Goal: Transaction & Acquisition: Obtain resource

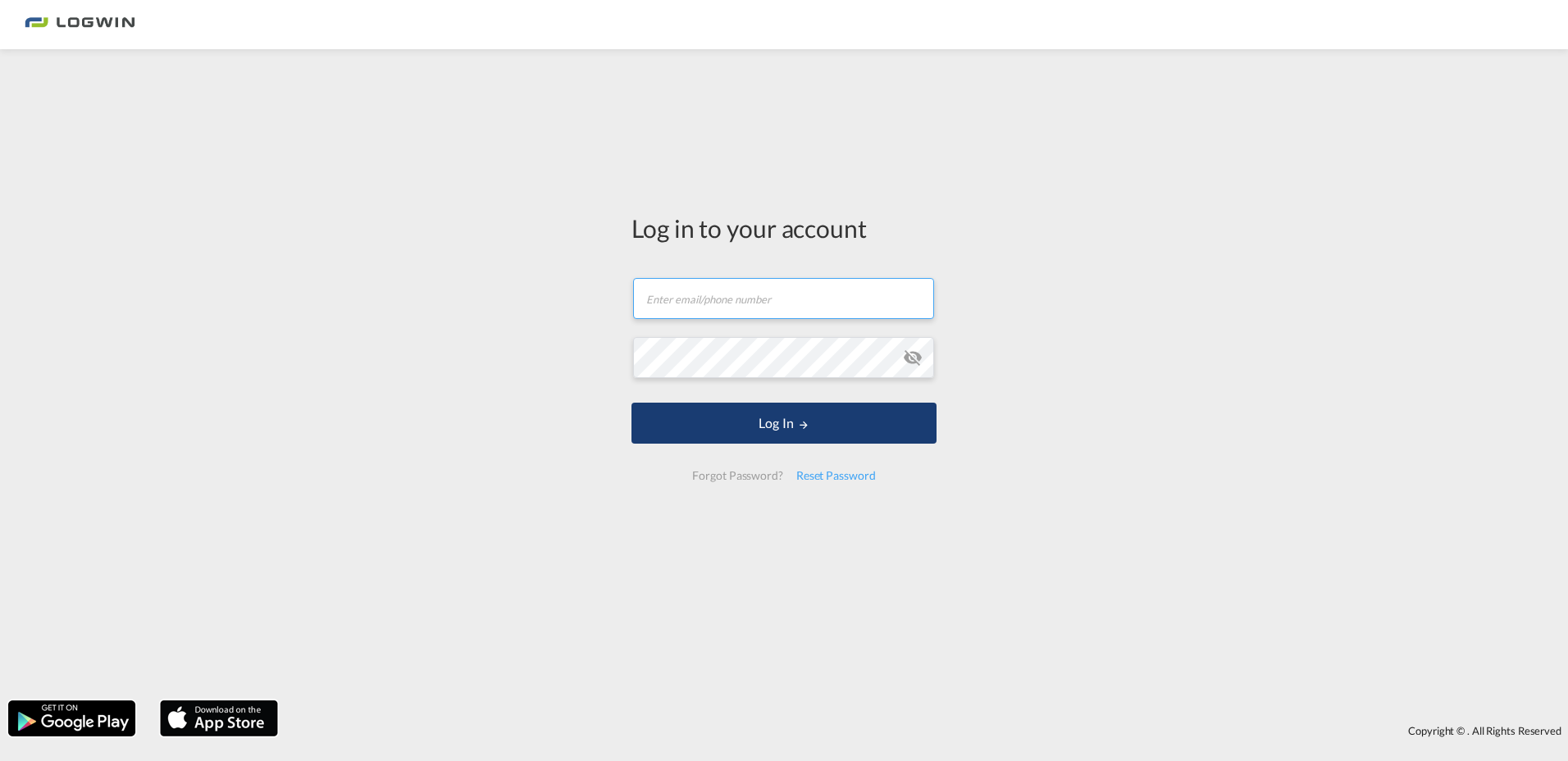
type input "[PERSON_NAME][EMAIL_ADDRESS][PERSON_NAME][DOMAIN_NAME]"
click at [768, 431] on button "Log In" at bounding box center [784, 422] width 305 height 41
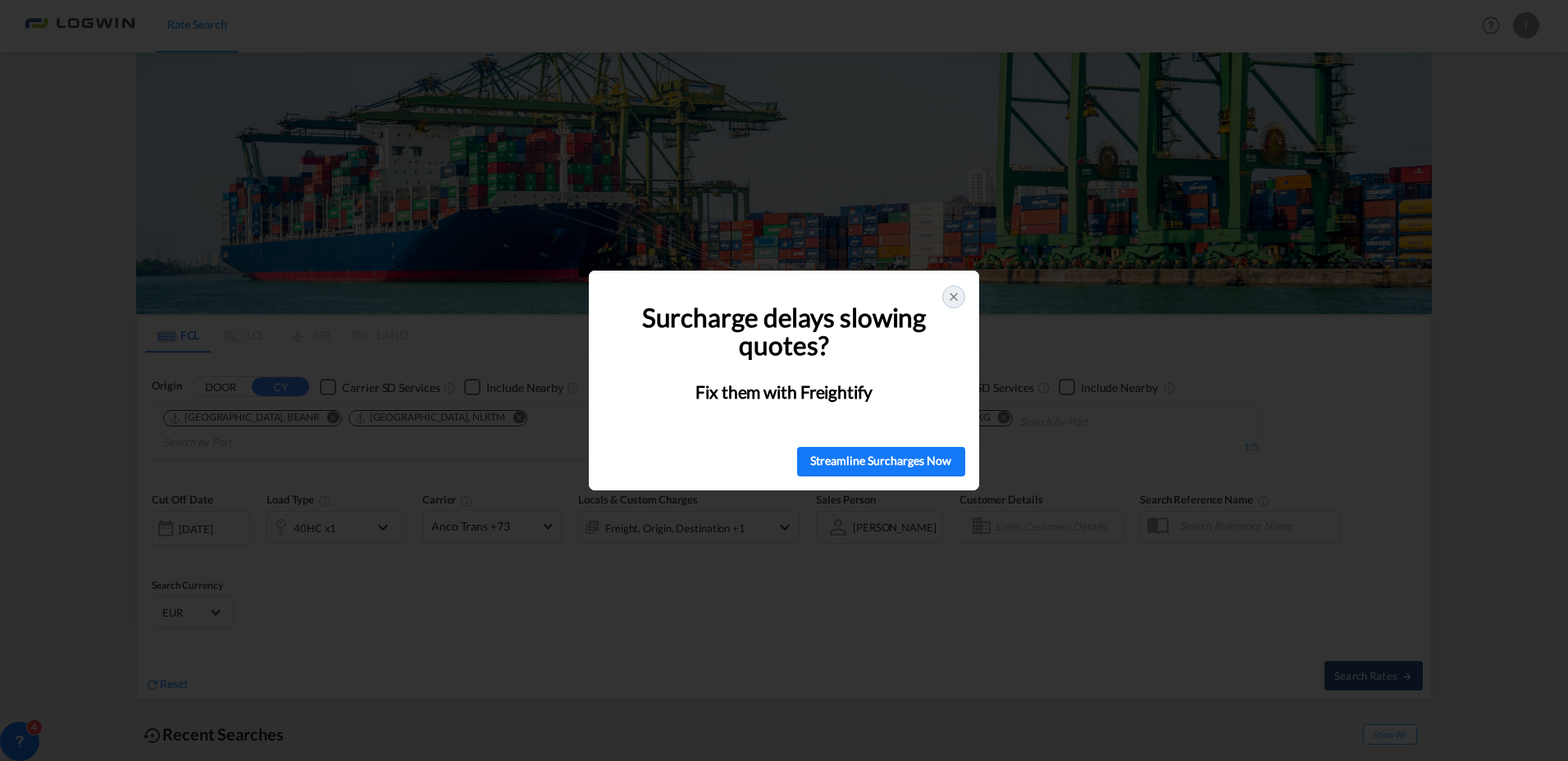
click at [951, 294] on icon at bounding box center [953, 297] width 14 height 14
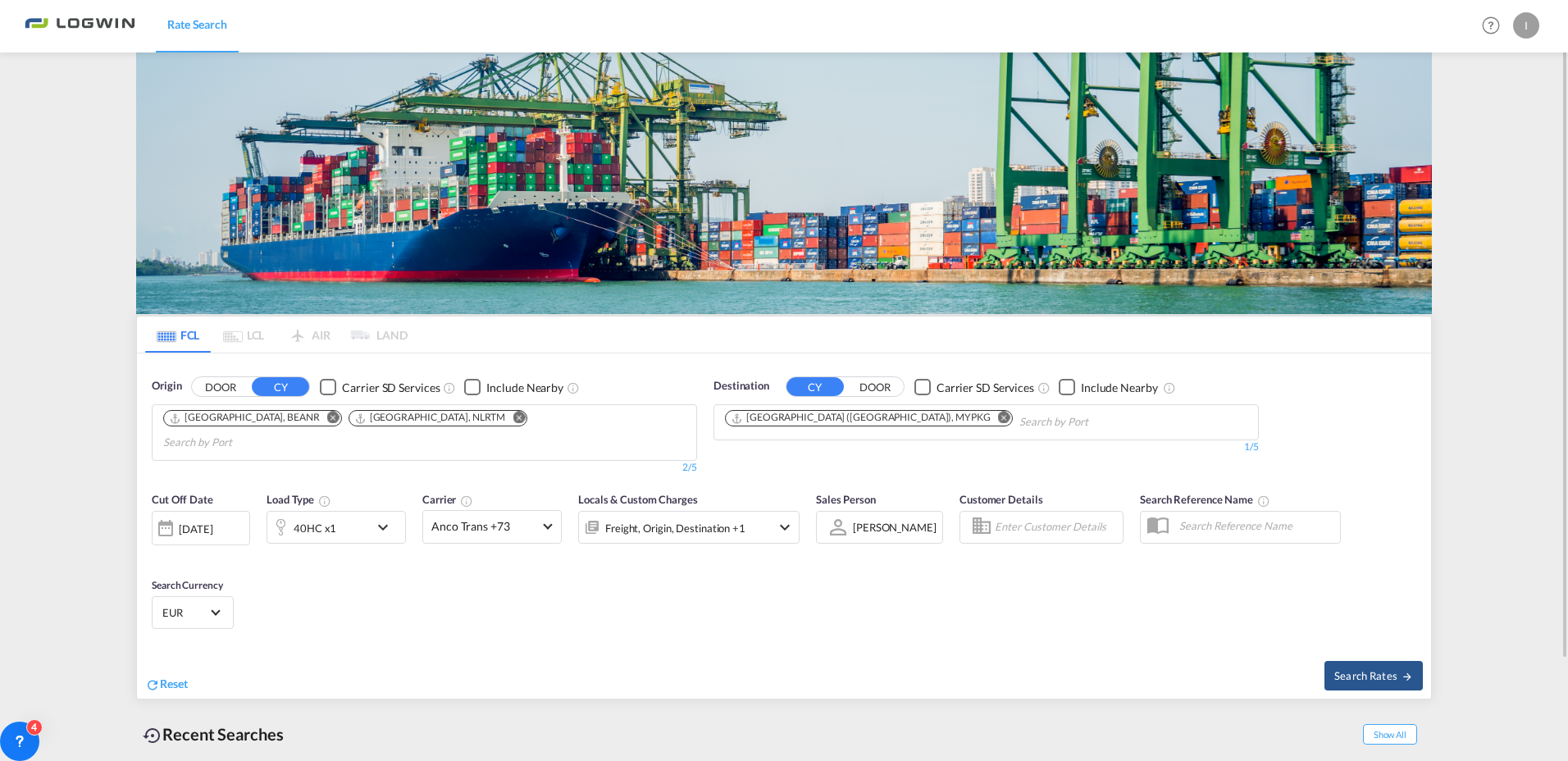
click at [387, 518] on md-icon "icon-chevron-down" at bounding box center [387, 527] width 28 height 20
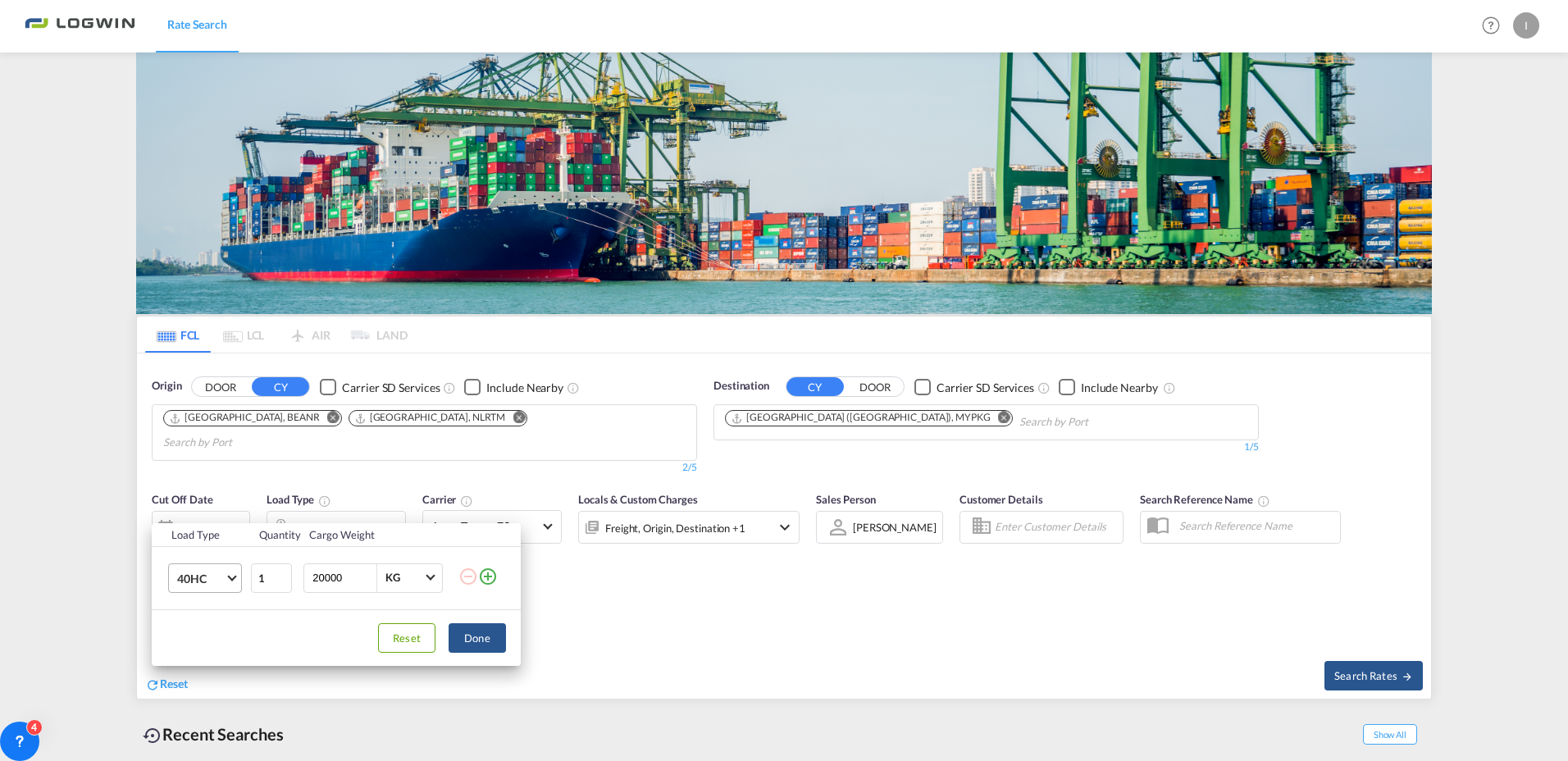
click at [237, 581] on md-select-value "40HC" at bounding box center [208, 578] width 66 height 28
click at [195, 568] on div "40OT" at bounding box center [190, 568] width 28 height 16
click at [477, 637] on button "Done" at bounding box center [477, 637] width 58 height 30
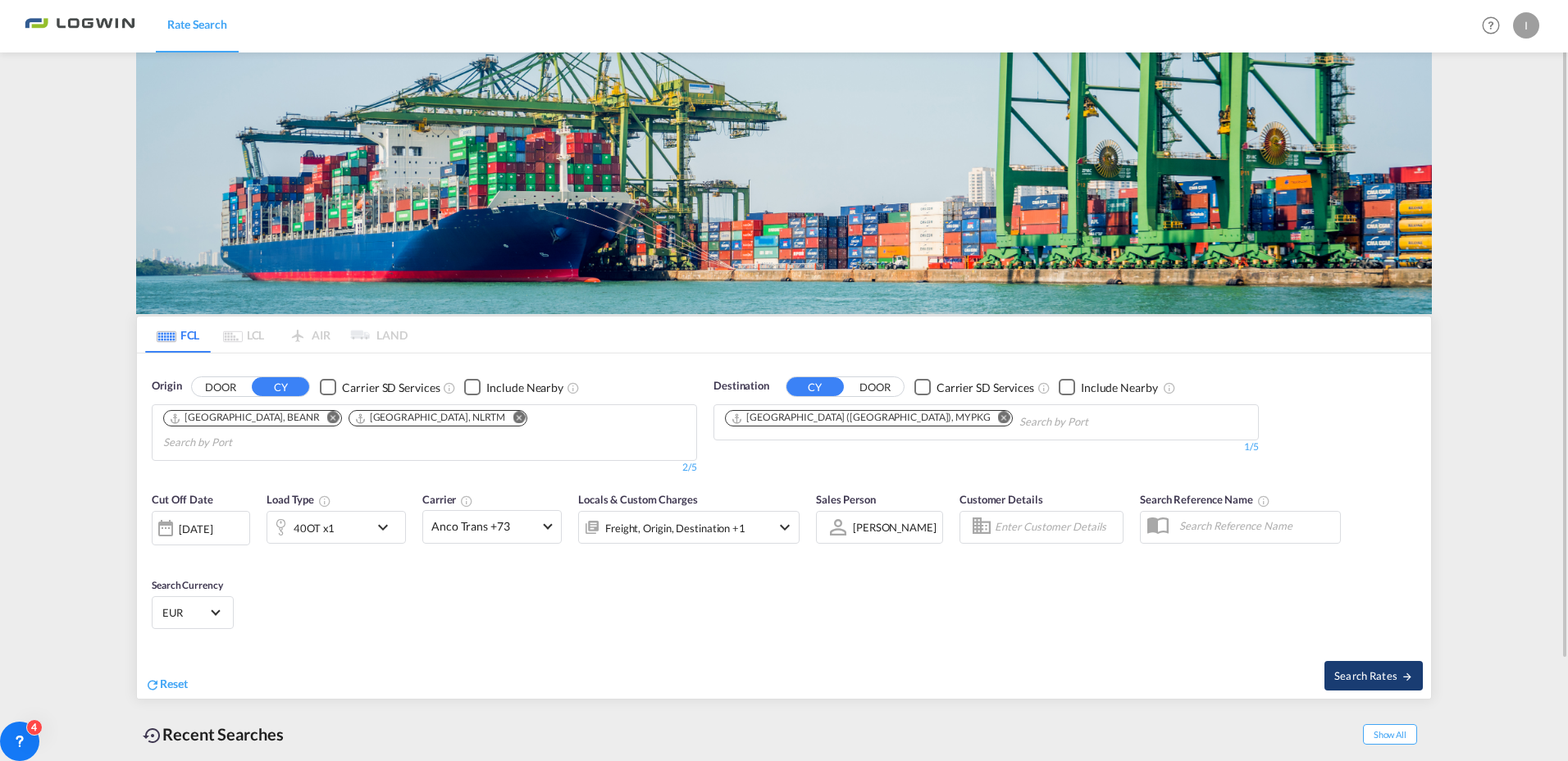
click at [1381, 669] on span "Search Rates" at bounding box center [1372, 675] width 78 height 14
type input "BEANR,NLRTM to MYPKG / [DATE]"
